Goal: Task Accomplishment & Management: Manage account settings

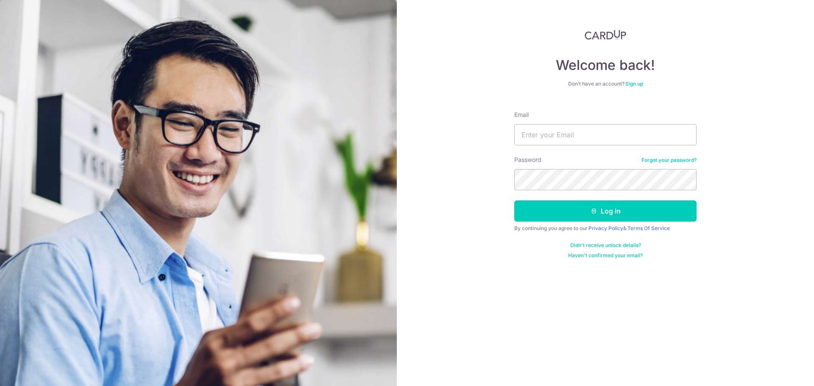
type input "[EMAIL_ADDRESS][DOMAIN_NAME]"
click at [514, 200] on button "Log in" at bounding box center [605, 210] width 182 height 21
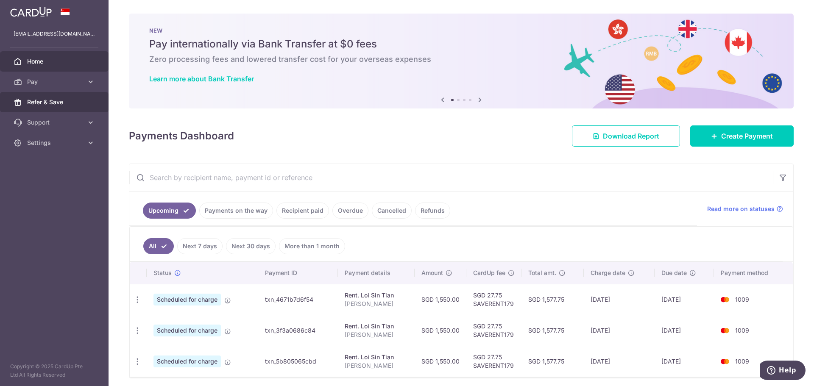
click at [61, 103] on span "Refer & Save" at bounding box center [55, 102] width 56 height 8
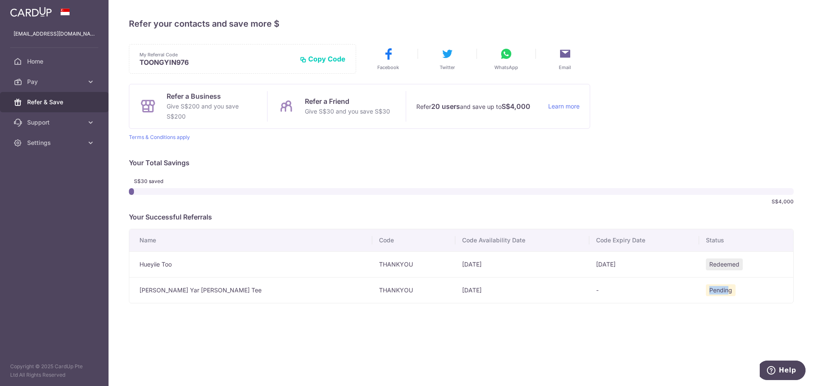
drag, startPoint x: 708, startPoint y: 291, endPoint x: 681, endPoint y: 291, distance: 27.5
click at [699, 291] on td "Pending" at bounding box center [746, 290] width 94 height 26
click at [507, 306] on div "× Invite your friends via email To Send Invitations Sample From CardUp Subject …" at bounding box center [460, 193] width 705 height 386
click at [455, 292] on td "[DATE]" at bounding box center [522, 290] width 134 height 26
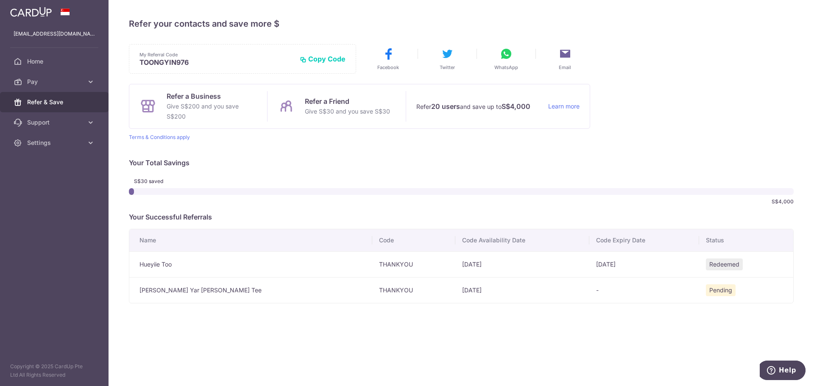
click at [444, 329] on div "× Invite your friends via email To Send Invitations Sample From CardUp Subject …" at bounding box center [460, 193] width 705 height 386
